Goal: Task Accomplishment & Management: Manage account settings

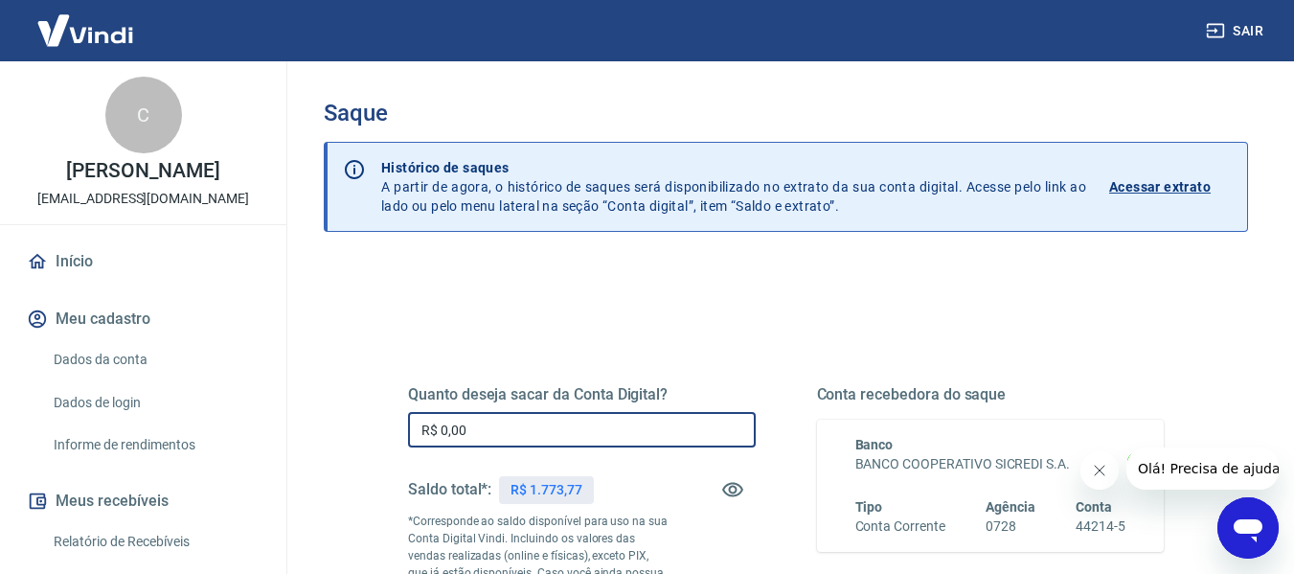
click at [555, 430] on input "R$ 0,00" at bounding box center [582, 429] width 348 height 35
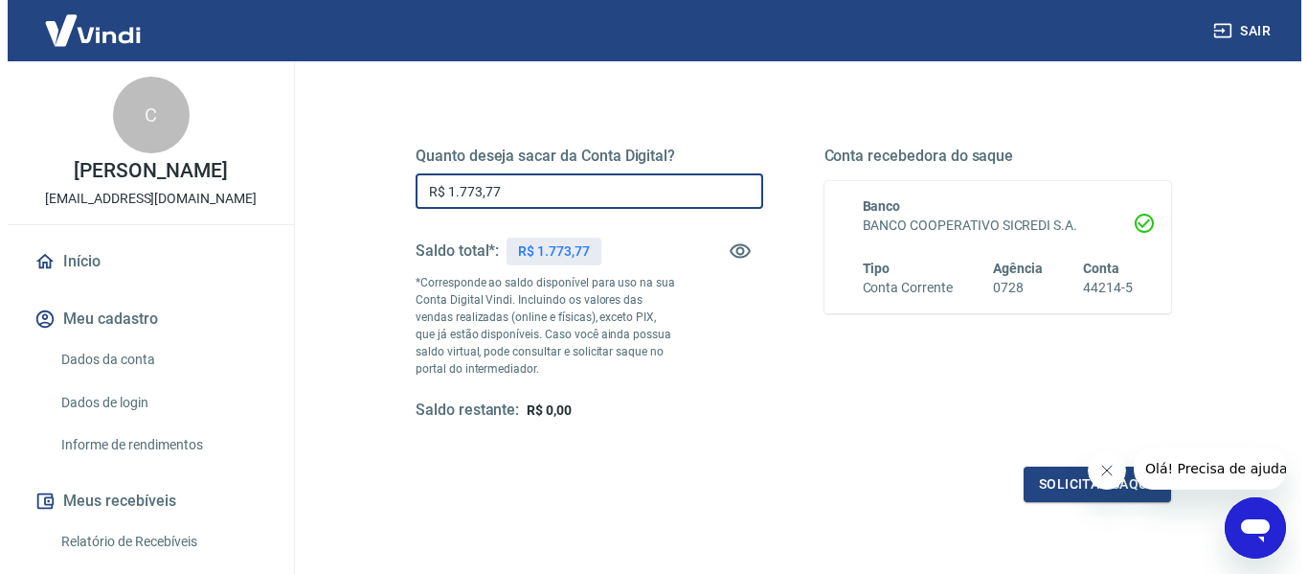
scroll to position [391, 0]
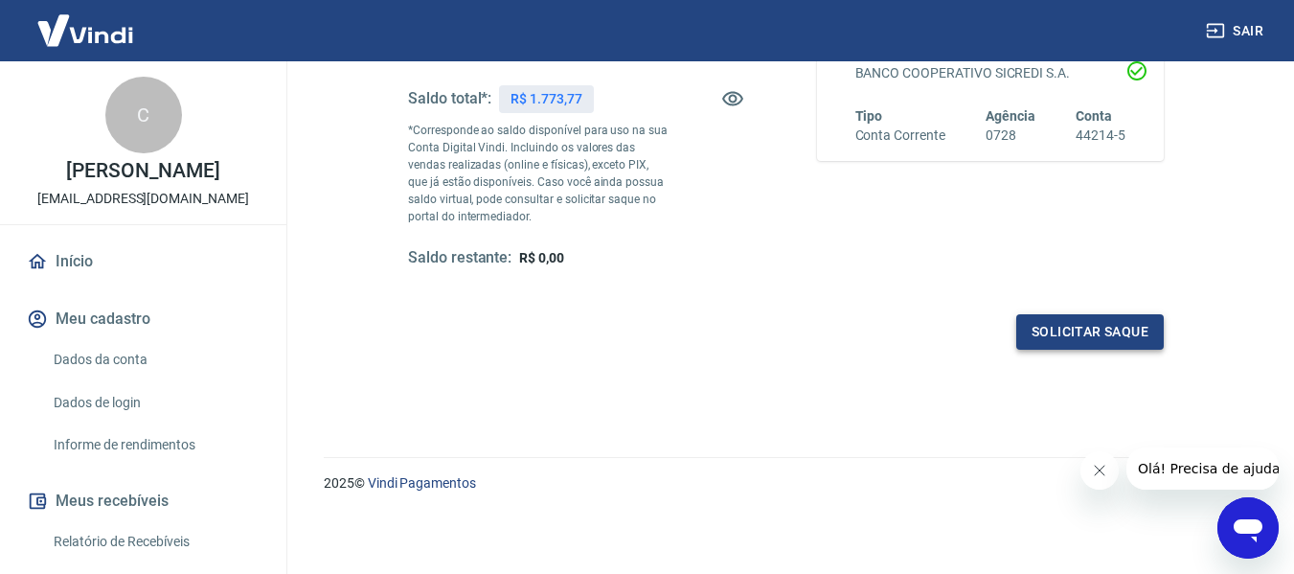
type input "R$ 1.773,77"
click at [1069, 340] on button "Solicitar saque" at bounding box center [1089, 331] width 147 height 35
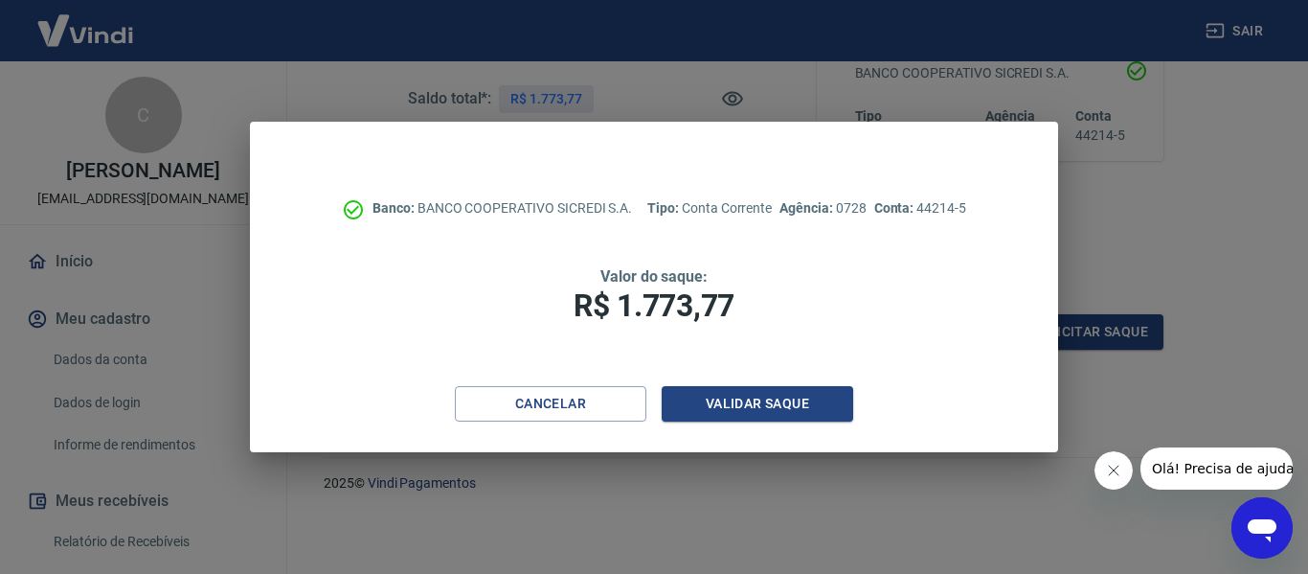
click at [770, 381] on div "Banco: BANCO COOPERATIVO SICREDI S.A. Tipo: Conta Corrente Agência: 0728 Conta:…" at bounding box center [654, 254] width 808 height 264
click at [772, 398] on button "Validar saque" at bounding box center [758, 403] width 192 height 35
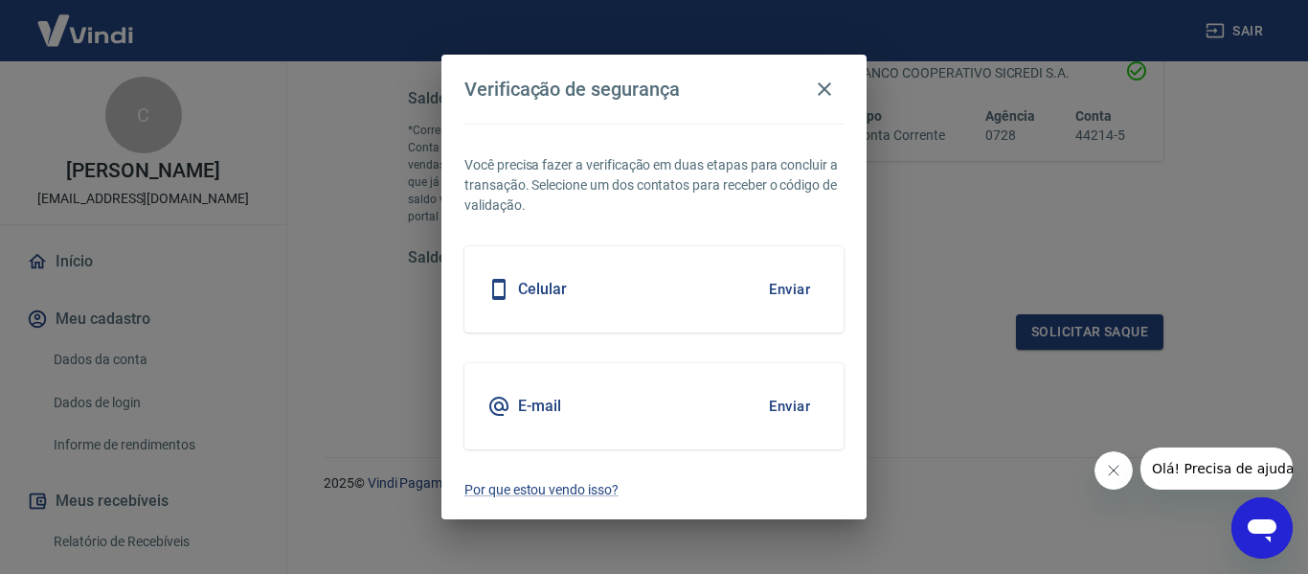
click at [791, 400] on button "Enviar" at bounding box center [790, 406] width 62 height 40
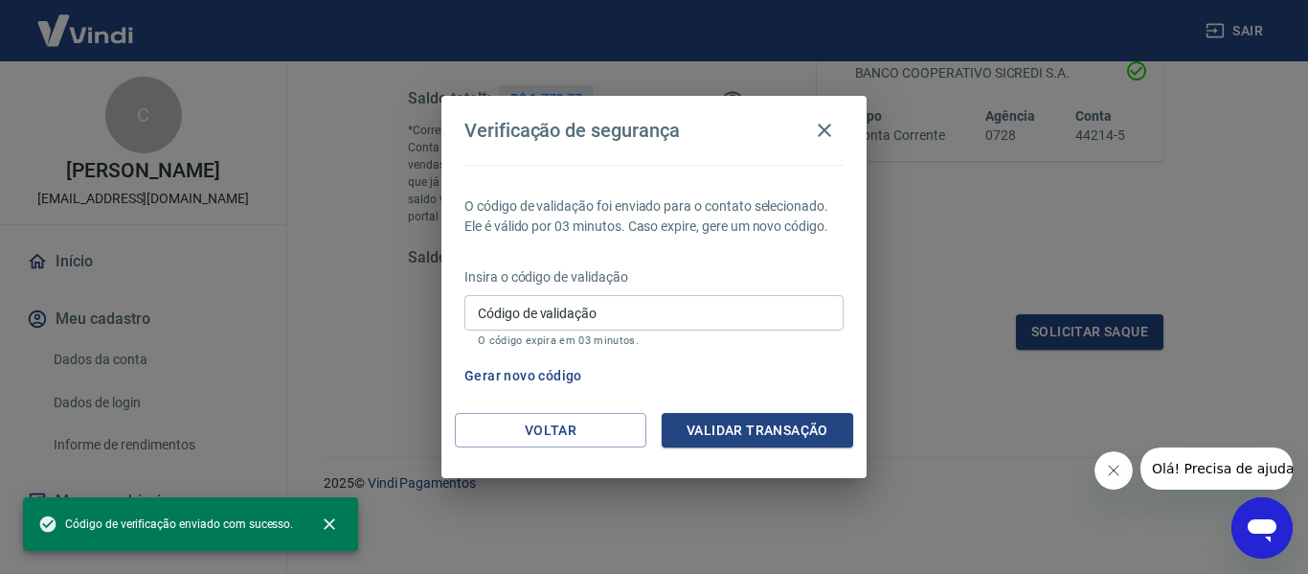
click at [540, 309] on div "Código de validação Código de validação O código expira em 03 minutos." at bounding box center [653, 321] width 379 height 52
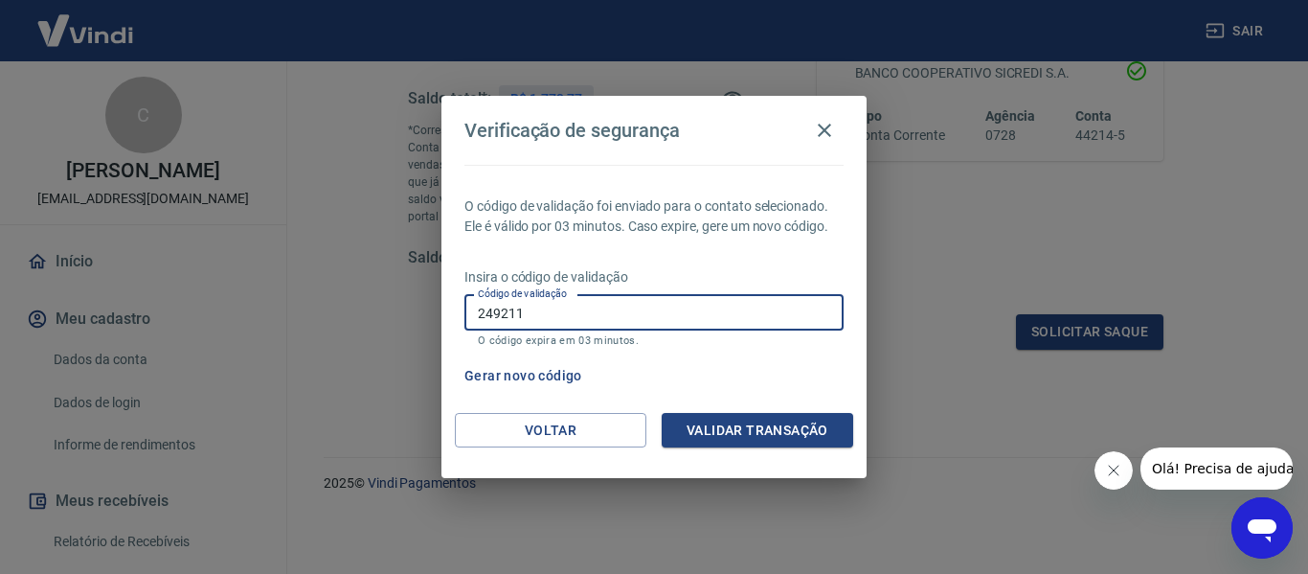
type input "249211"
click at [678, 418] on button "Validar transação" at bounding box center [758, 430] width 192 height 35
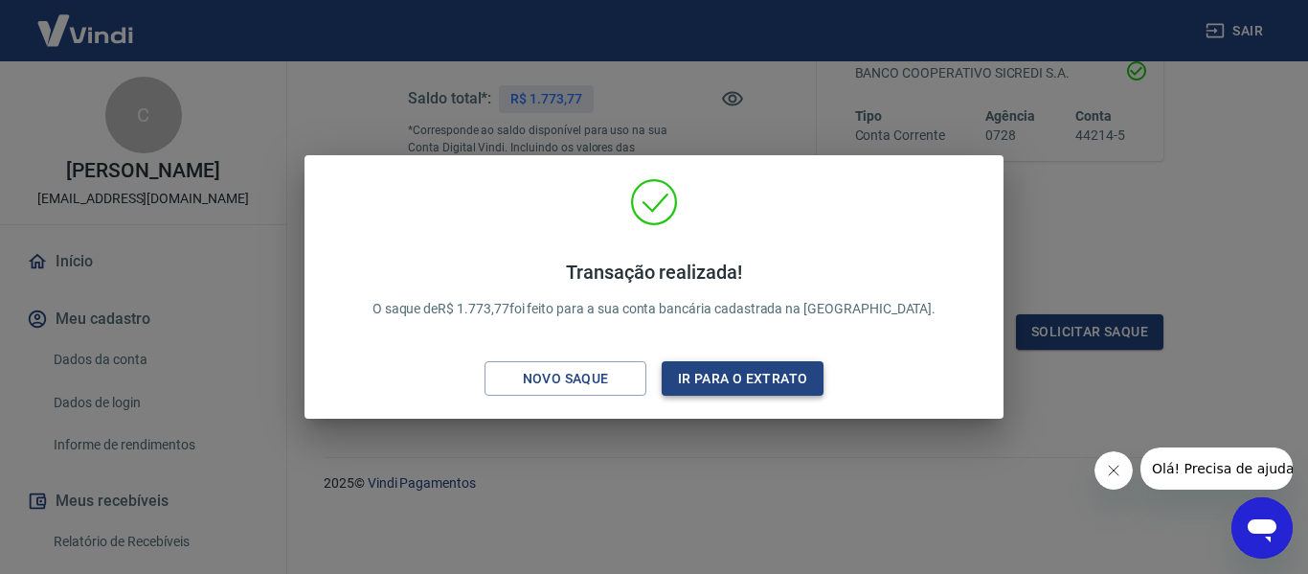
click at [702, 380] on button "Ir para o extrato" at bounding box center [743, 378] width 162 height 35
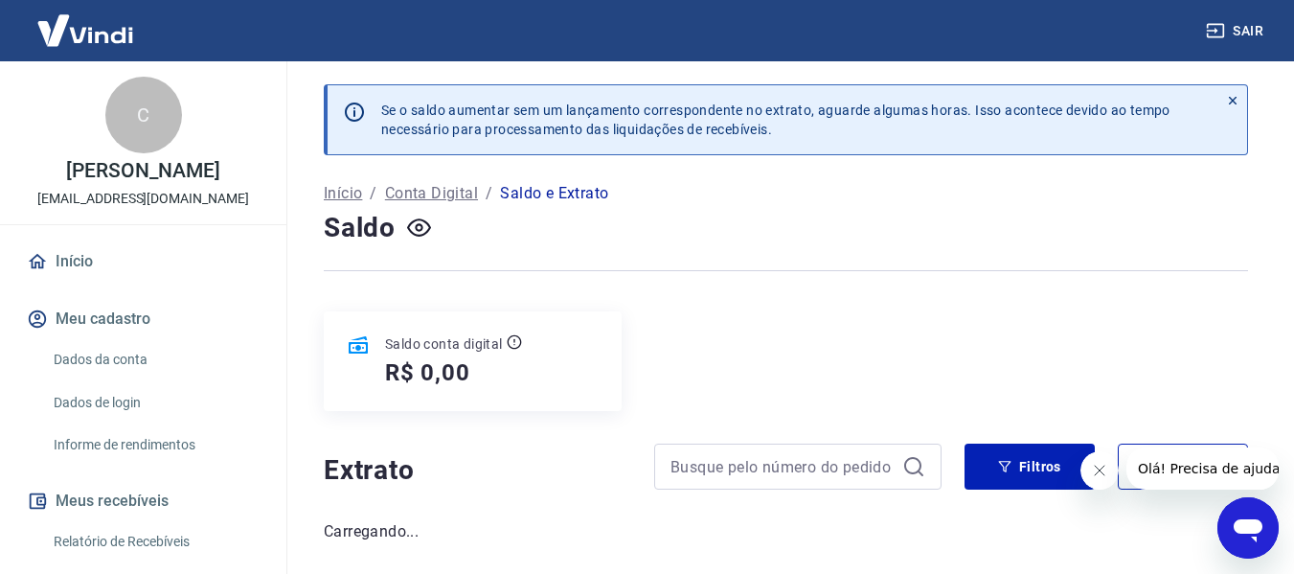
click at [84, 260] on link "Início" at bounding box center [143, 261] width 240 height 42
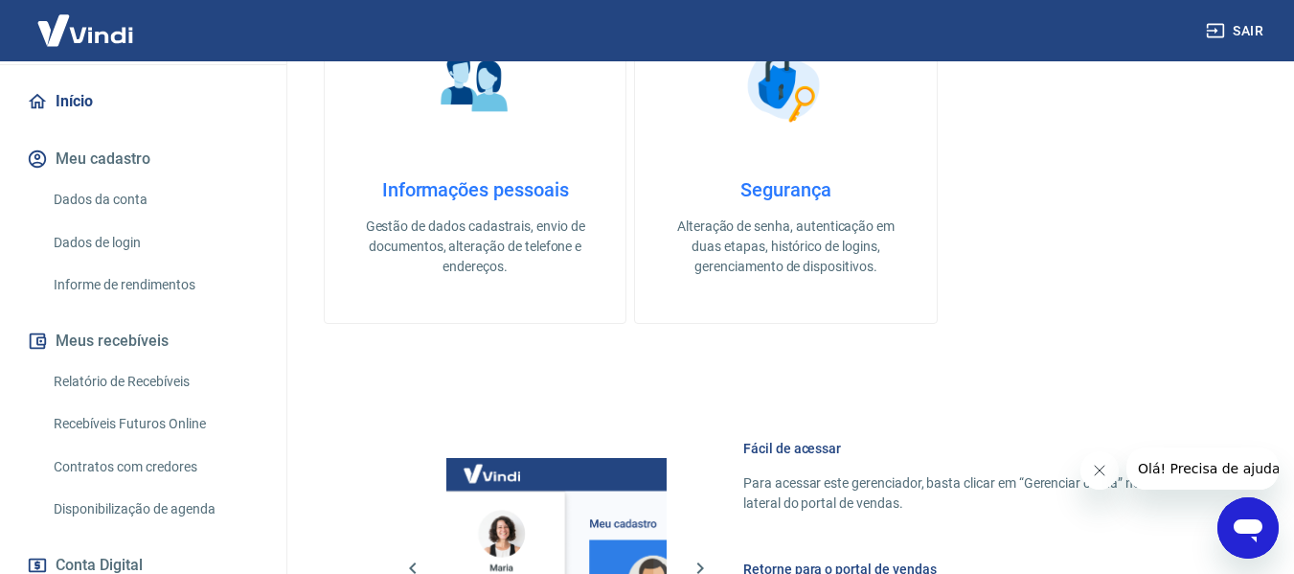
scroll to position [319, 0]
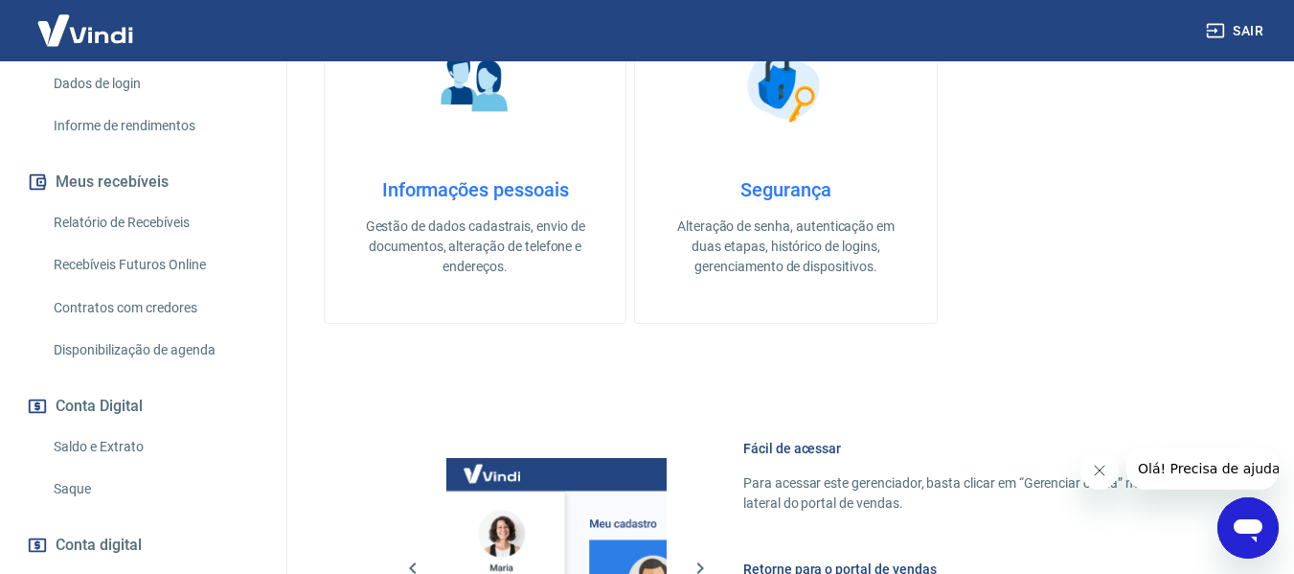
click at [129, 439] on link "Saldo e Extrato" at bounding box center [154, 446] width 217 height 39
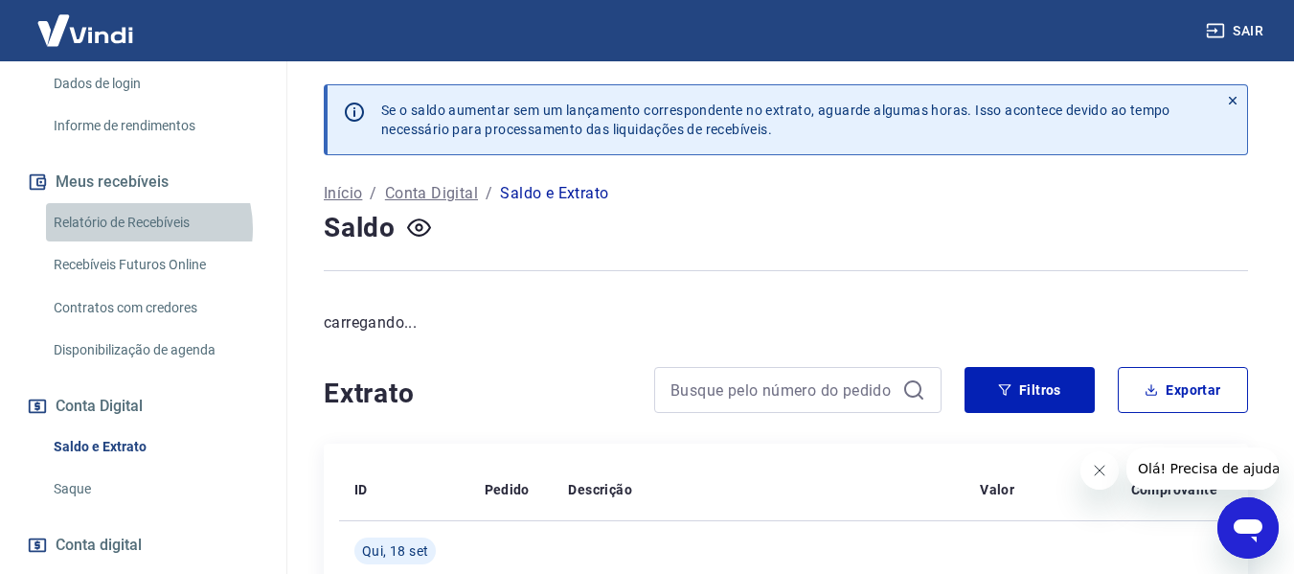
click at [138, 228] on link "Relatório de Recebíveis" at bounding box center [154, 222] width 217 height 39
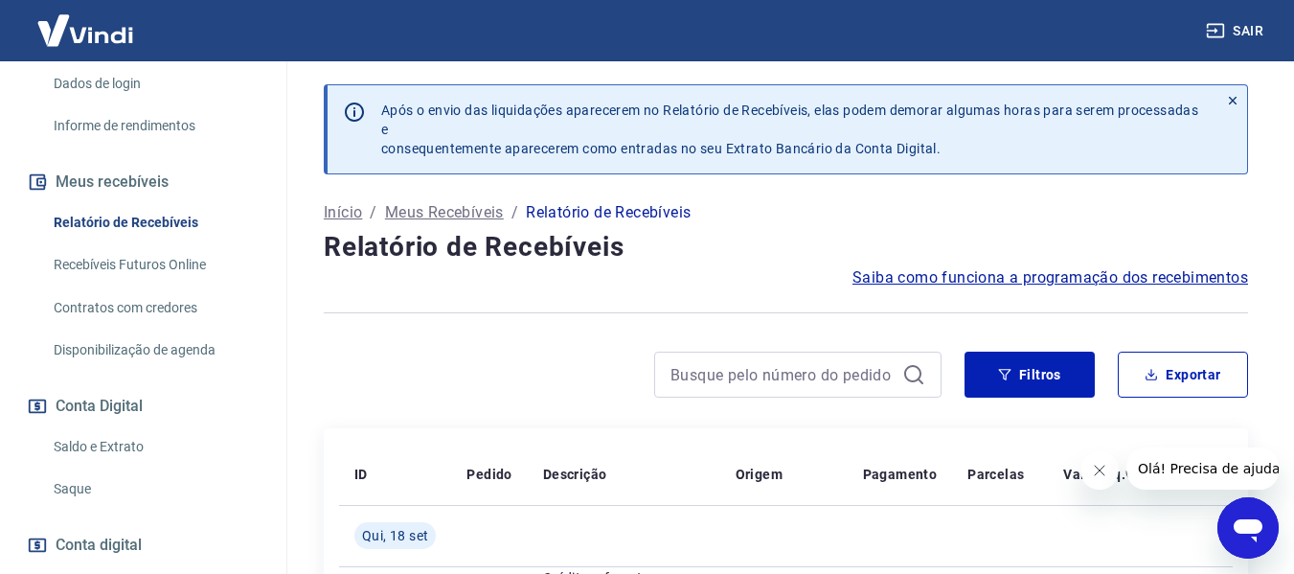
click at [148, 266] on link "Recebíveis Futuros Online" at bounding box center [154, 264] width 217 height 39
